Goal: Task Accomplishment & Management: Use online tool/utility

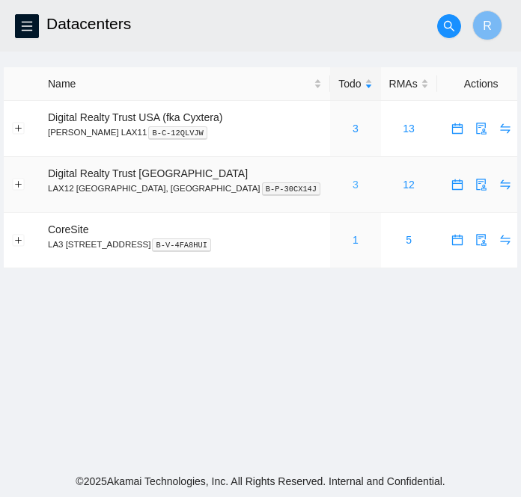
click at [352, 186] on link "3" at bounding box center [355, 185] width 6 height 12
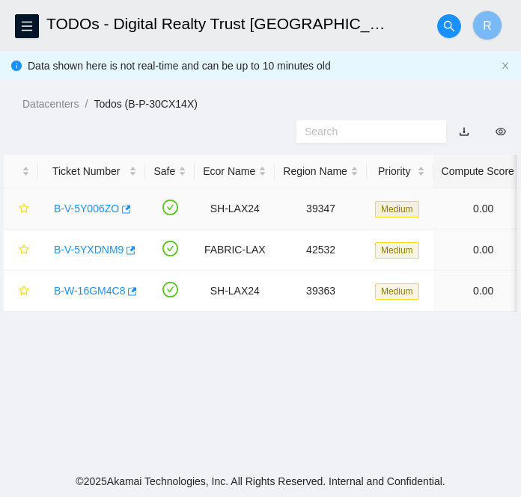
click at [90, 209] on link "B-V-5Y006ZO" at bounding box center [86, 209] width 65 height 12
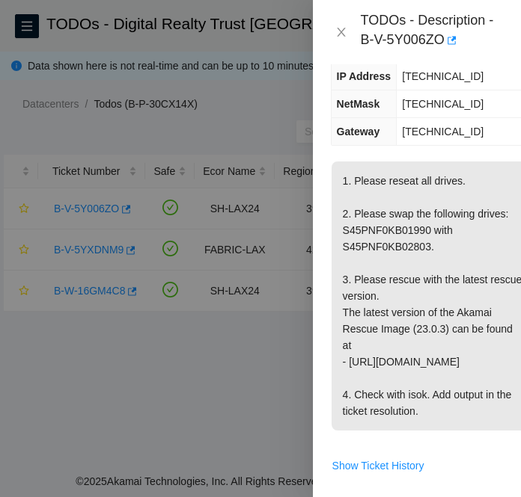
scroll to position [275, 0]
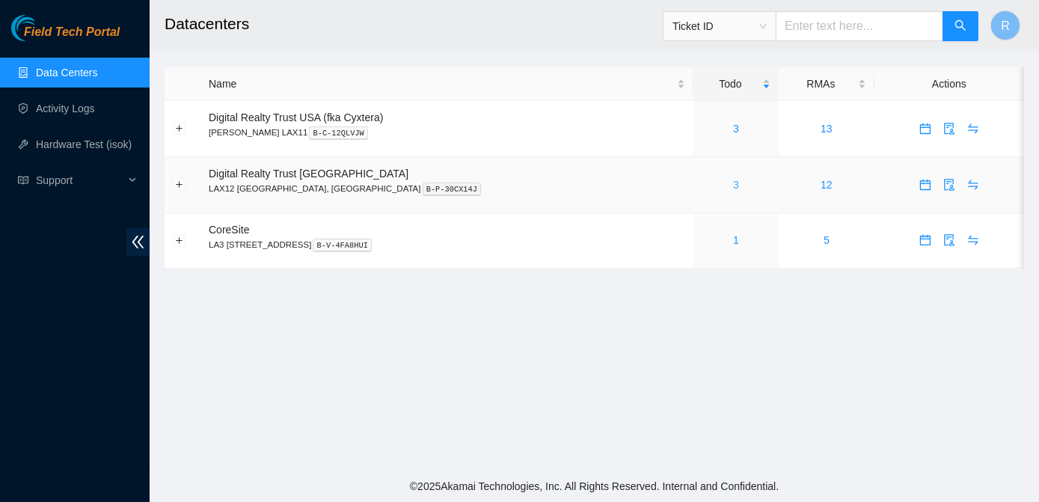
click at [733, 189] on link "3" at bounding box center [736, 185] width 6 height 12
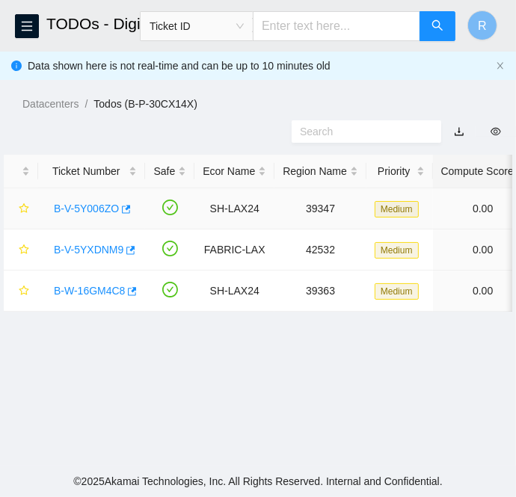
click at [94, 203] on link "B-V-5Y006ZO" at bounding box center [86, 209] width 65 height 12
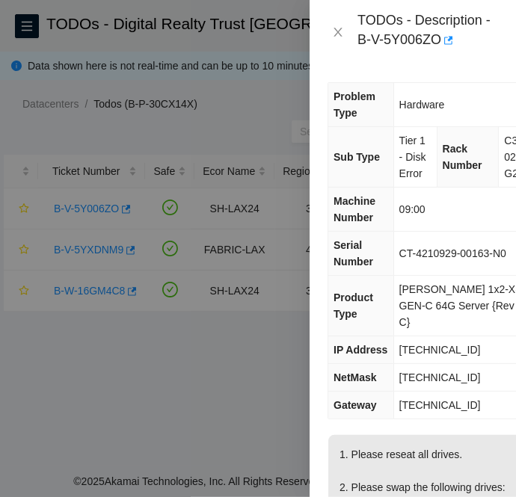
click at [427, 344] on span "[TECHNICAL_ID]" at bounding box center [440, 350] width 82 height 12
click at [450, 372] on span "[TECHNICAL_ID]" at bounding box center [440, 378] width 82 height 12
copy span "[TECHNICAL_ID]"
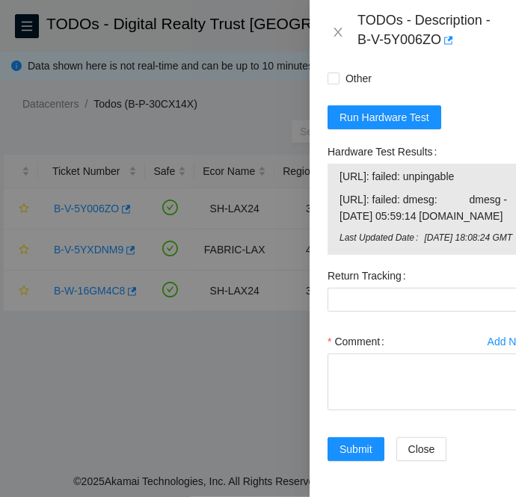
scroll to position [952, 0]
click at [391, 126] on span "Run Hardware Test" at bounding box center [385, 117] width 90 height 16
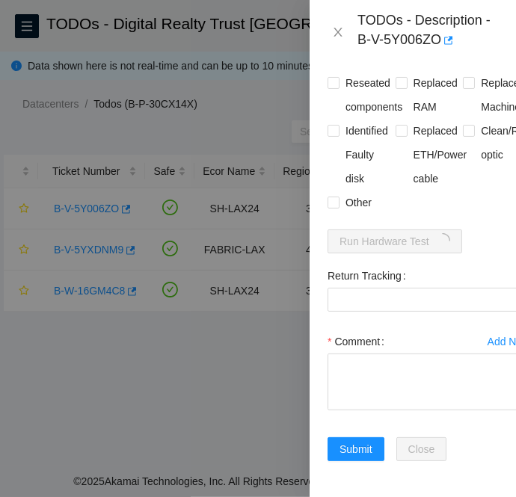
scroll to position [857, 0]
click at [52, 379] on div at bounding box center [258, 248] width 516 height 497
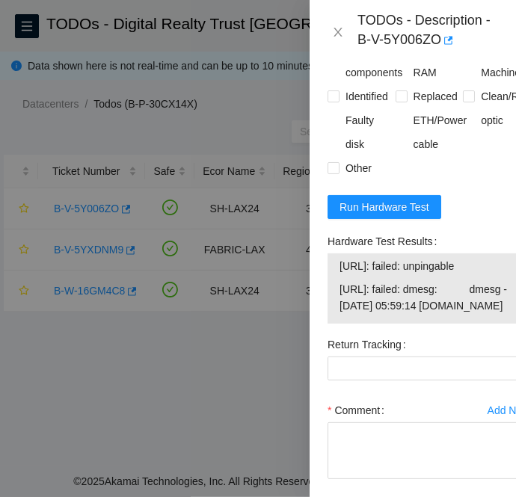
scroll to position [952, 0]
